Goal: Task Accomplishment & Management: Manage account settings

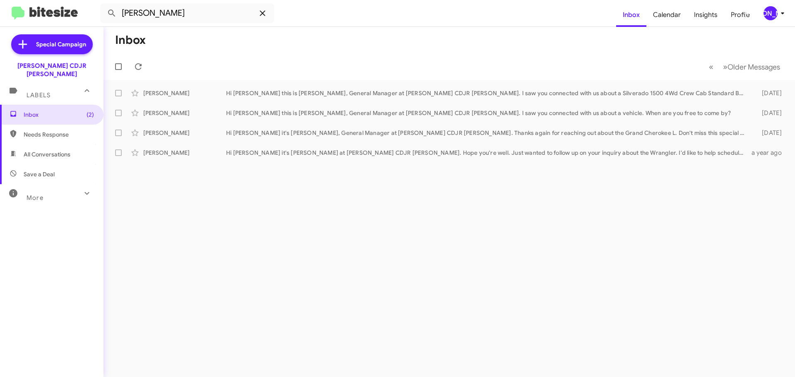
click at [258, 13] on span at bounding box center [262, 13] width 17 height 10
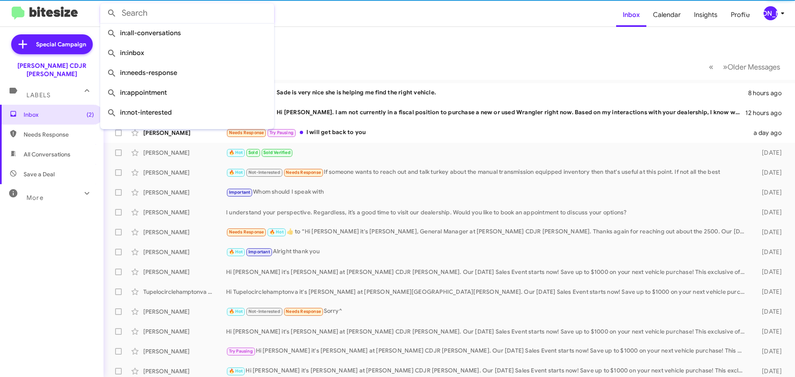
click at [349, 33] on mat-toolbar-row "Inbox" at bounding box center [450, 40] width 692 height 27
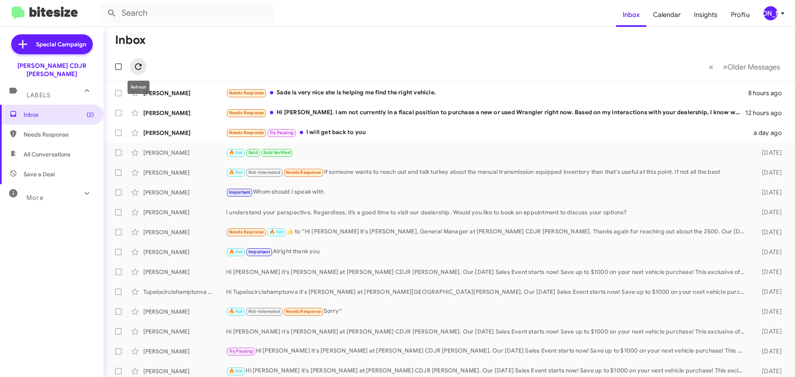
click at [137, 63] on icon at bounding box center [138, 67] width 10 height 10
click at [779, 15] on icon at bounding box center [783, 13] width 10 height 10
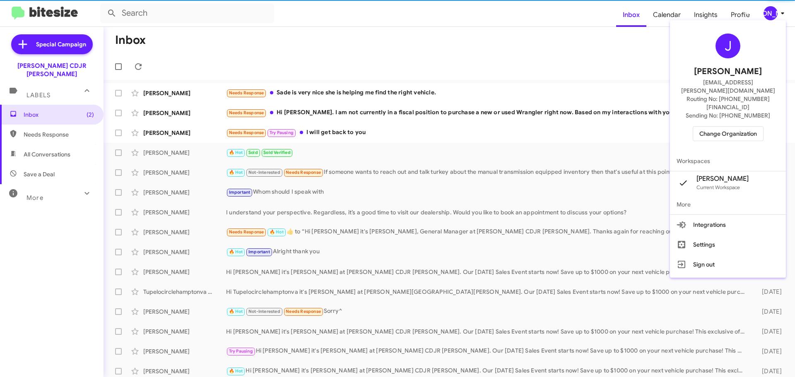
click at [731, 127] on span "Change Organization" at bounding box center [728, 134] width 58 height 14
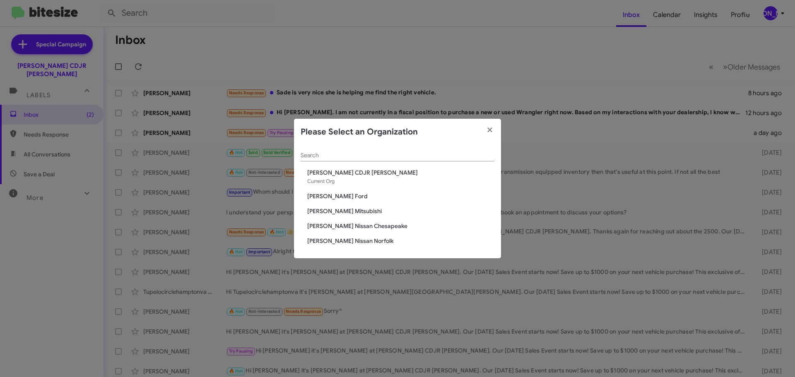
click at [339, 210] on span "[PERSON_NAME] Mitsubishi" at bounding box center [400, 211] width 187 height 8
